Goal: Information Seeking & Learning: Learn about a topic

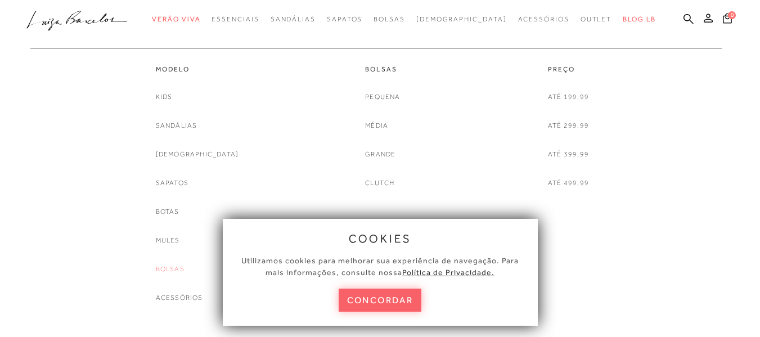
click at [185, 268] on link "Bolsas" at bounding box center [170, 269] width 29 height 12
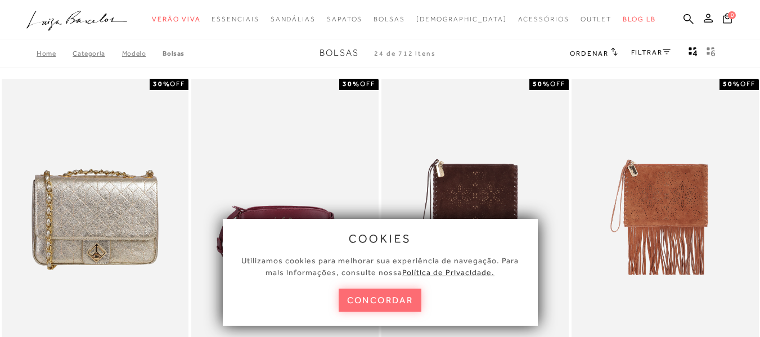
click at [360, 295] on button "concordar" at bounding box center [380, 300] width 83 height 23
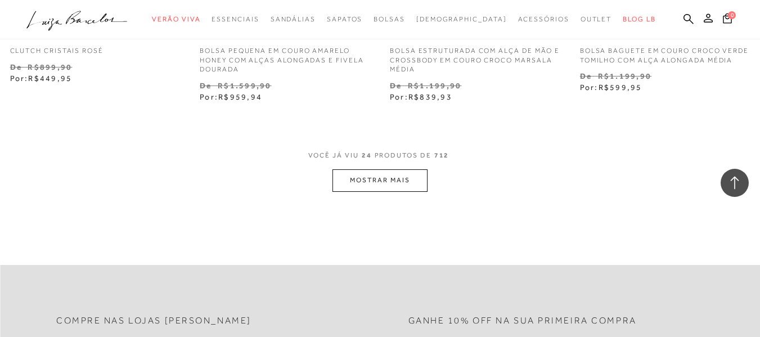
scroll to position [2177, 0]
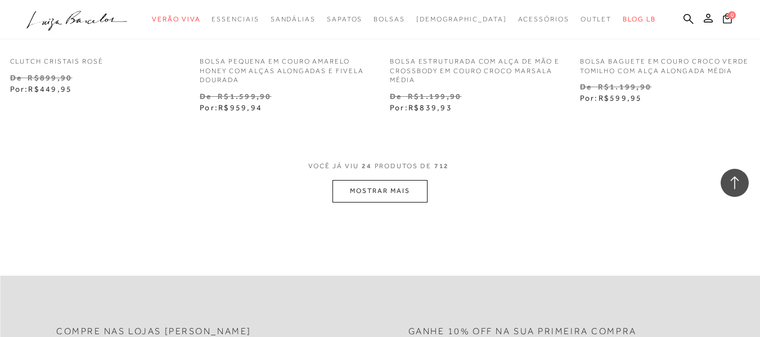
click at [371, 196] on button "MOSTRAR MAIS" at bounding box center [379, 191] width 95 height 22
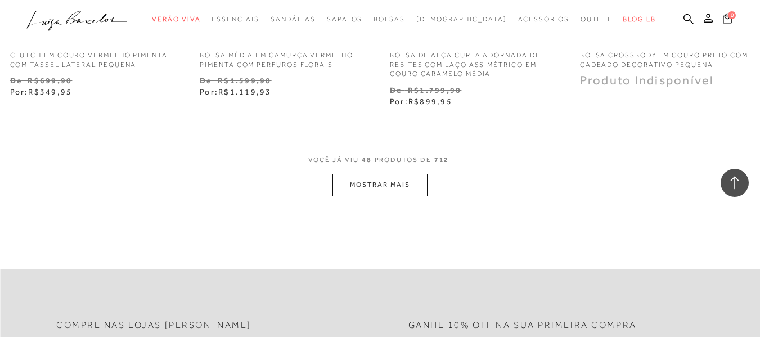
scroll to position [4489, 0]
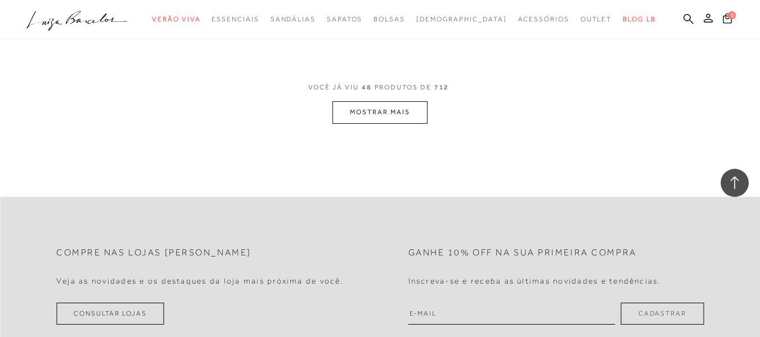
click at [384, 116] on button "MOSTRAR MAIS" at bounding box center [379, 112] width 95 height 22
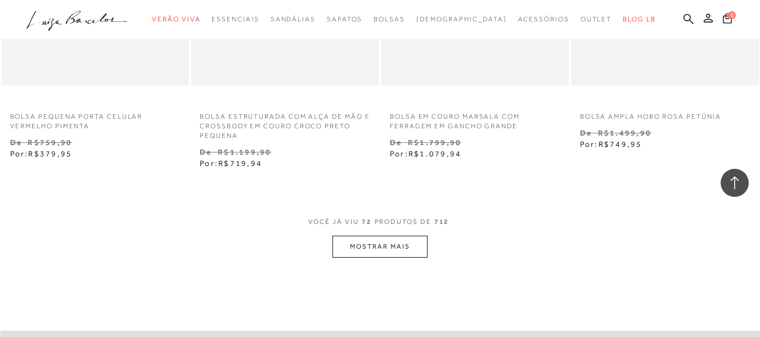
scroll to position [6620, 0]
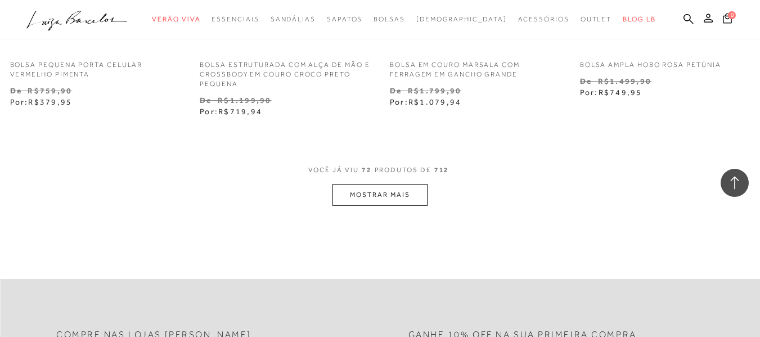
click at [381, 201] on button "MOSTRAR MAIS" at bounding box center [379, 195] width 95 height 22
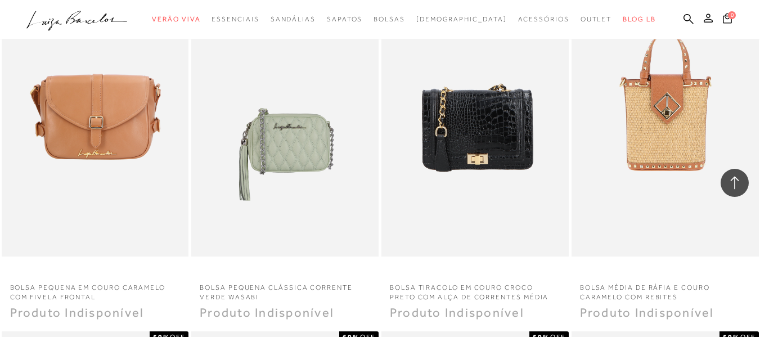
scroll to position [7446, 0]
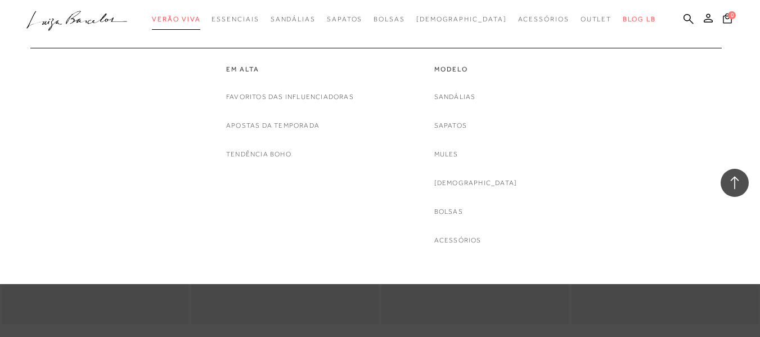
click at [200, 16] on span "Verão Viva" at bounding box center [176, 19] width 48 height 8
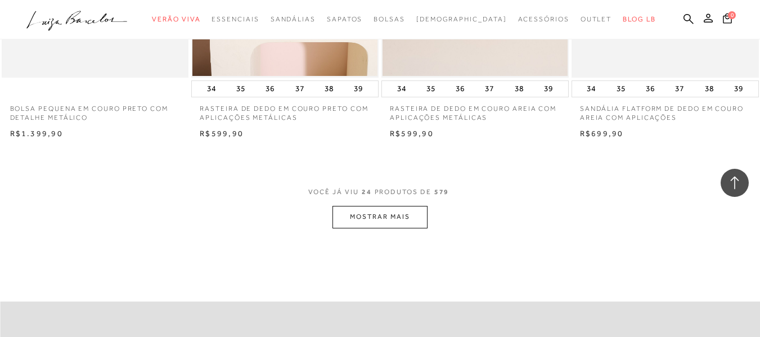
scroll to position [2090, 0]
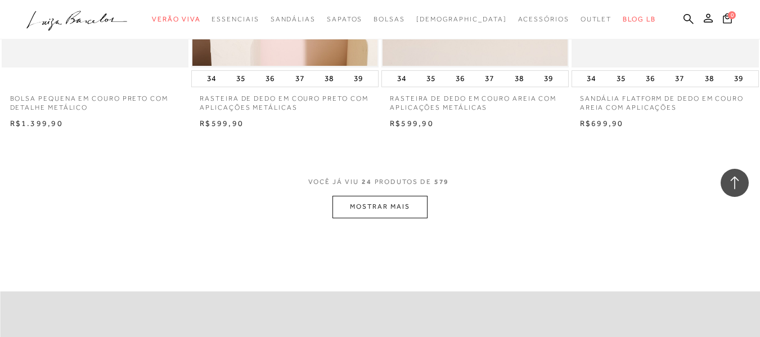
click at [384, 207] on button "MOSTRAR MAIS" at bounding box center [379, 207] width 95 height 22
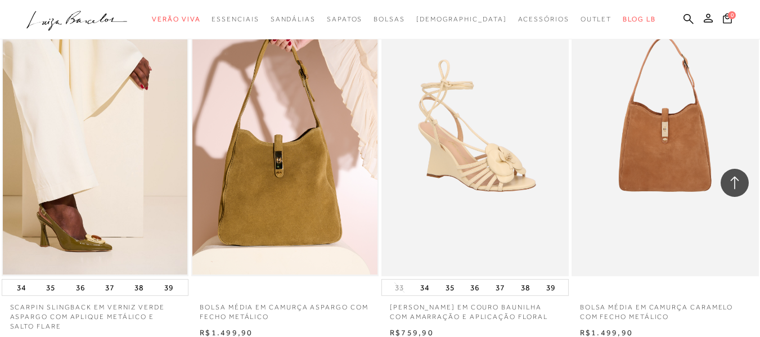
scroll to position [4015, 0]
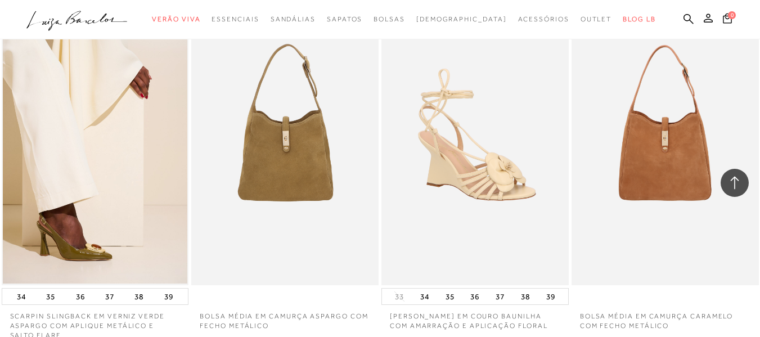
click at [305, 192] on img at bounding box center [285, 145] width 186 height 281
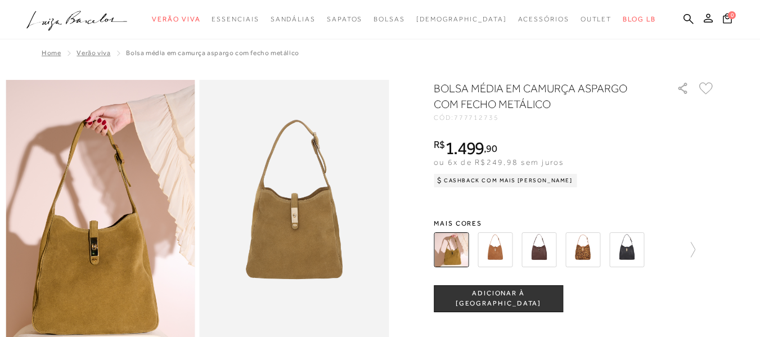
click at [497, 247] on img at bounding box center [495, 249] width 35 height 35
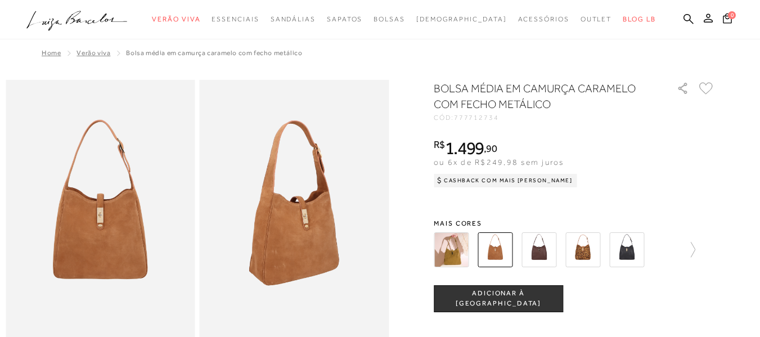
click at [585, 245] on img at bounding box center [582, 249] width 35 height 35
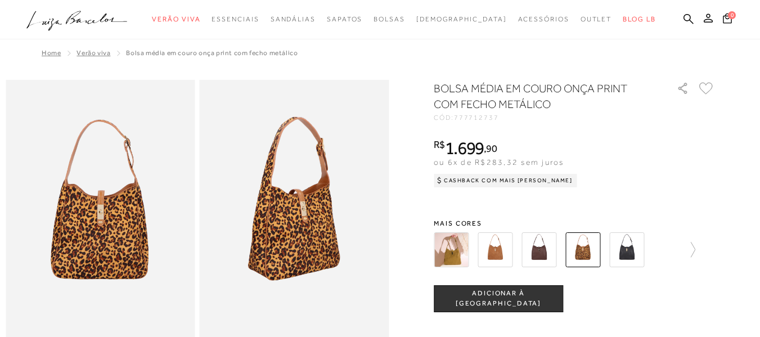
click at [500, 252] on img at bounding box center [495, 249] width 35 height 35
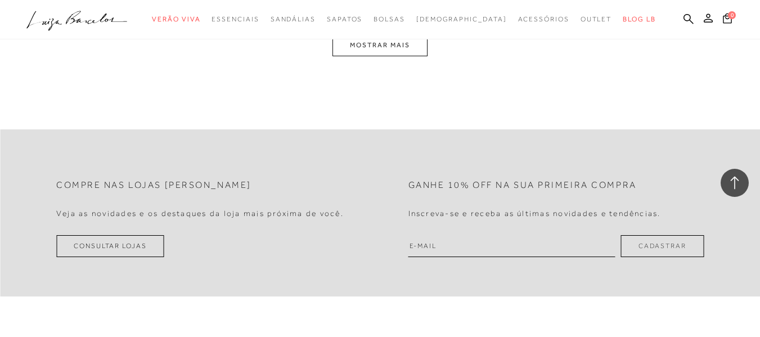
scroll to position [4396, 0]
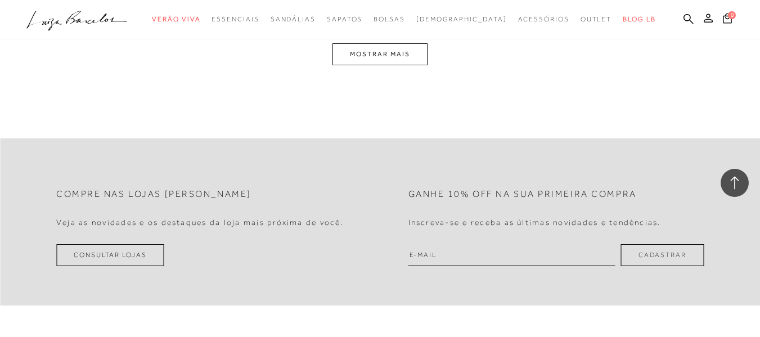
click at [386, 57] on button "MOSTRAR MAIS" at bounding box center [379, 54] width 95 height 22
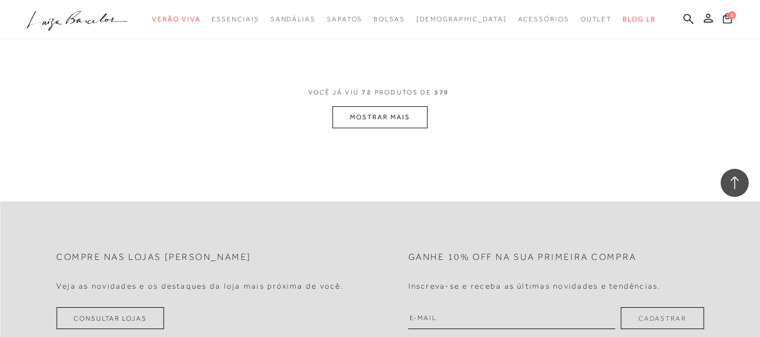
click at [416, 122] on button "MOSTRAR MAIS" at bounding box center [379, 117] width 95 height 22
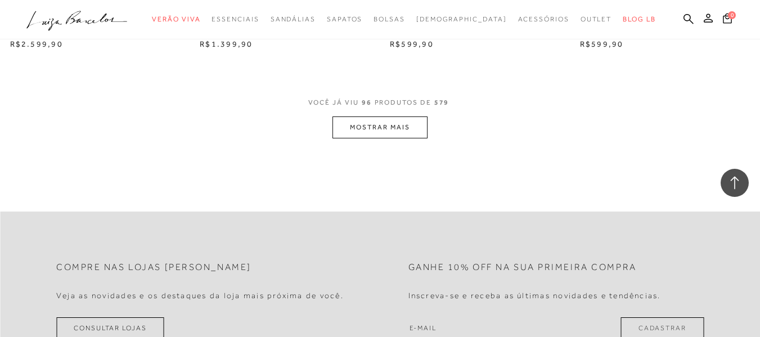
scroll to position [8583, 0]
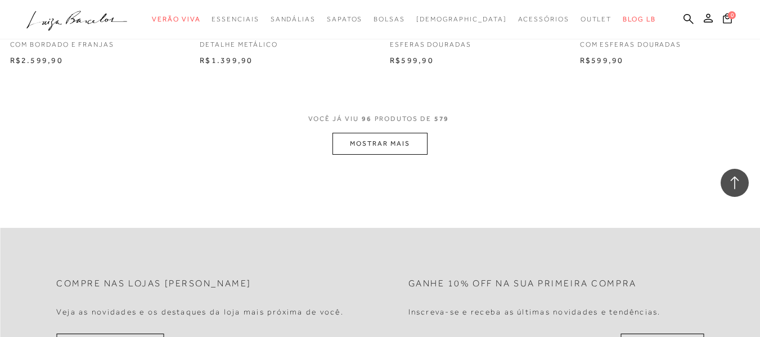
click at [401, 146] on button "MOSTRAR MAIS" at bounding box center [379, 144] width 95 height 22
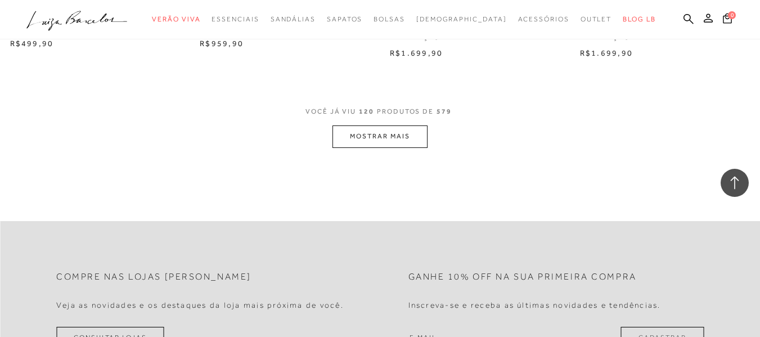
scroll to position [10683, 0]
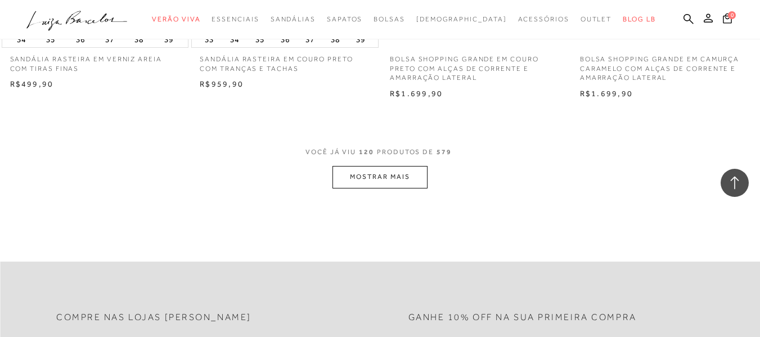
click at [356, 179] on button "MOSTRAR MAIS" at bounding box center [379, 177] width 95 height 22
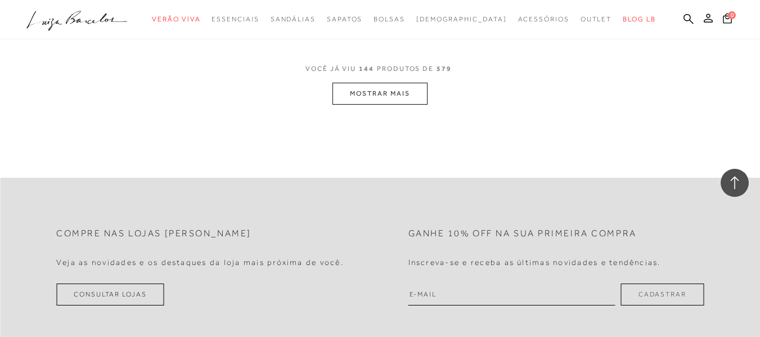
scroll to position [12876, 0]
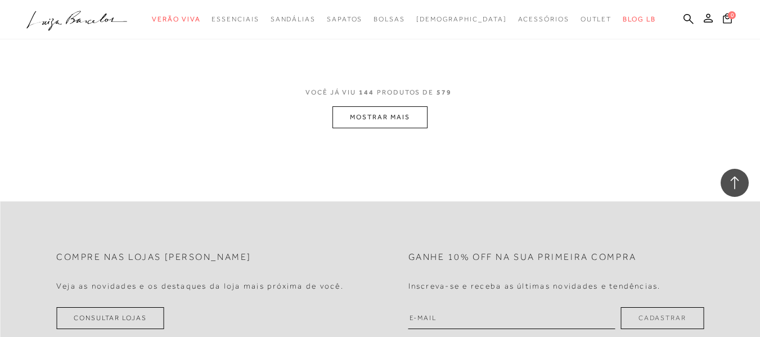
click at [415, 110] on button "MOSTRAR MAIS" at bounding box center [379, 117] width 95 height 22
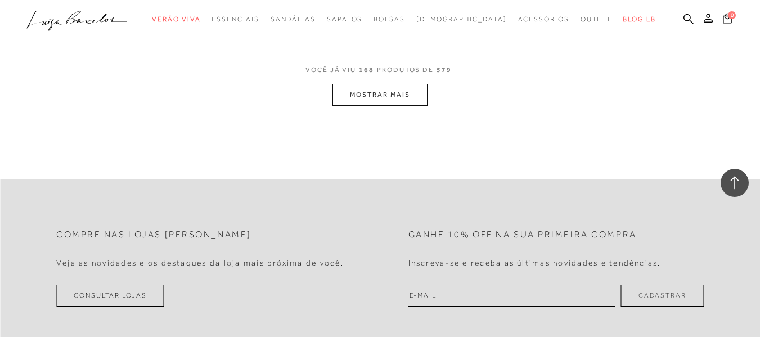
scroll to position [14948, 0]
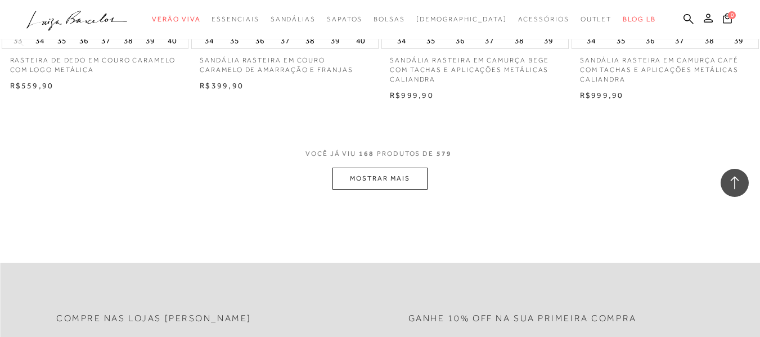
click at [402, 187] on button "MOSTRAR MAIS" at bounding box center [379, 179] width 95 height 22
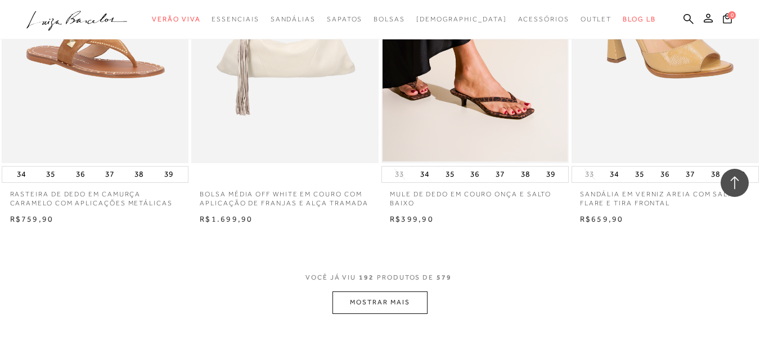
scroll to position [16927, 0]
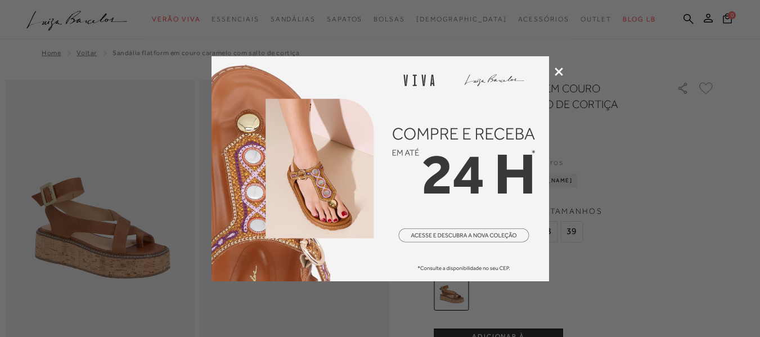
click at [559, 71] on icon at bounding box center [559, 72] width 8 height 8
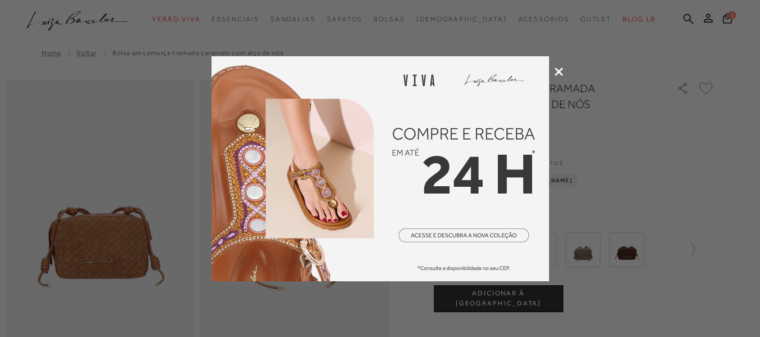
click at [557, 73] on icon at bounding box center [559, 72] width 8 height 8
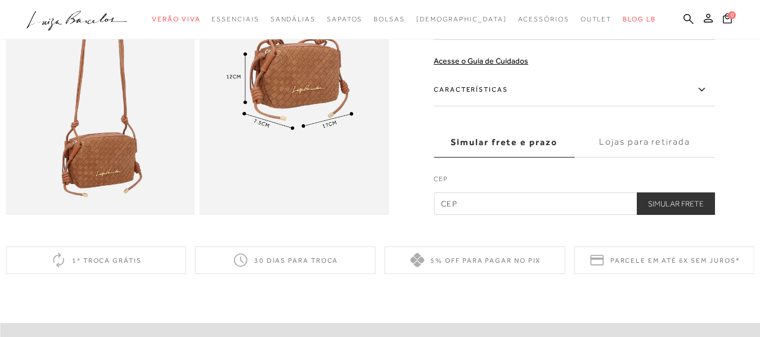
scroll to position [619, 0]
